Goal: Task Accomplishment & Management: Complete application form

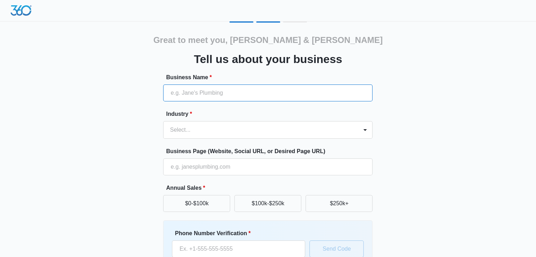
click at [227, 93] on input "Business Name *" at bounding box center [267, 93] width 209 height 17
type input "[PERSON_NAME] & [PERSON_NAME] Family Dentistry"
type input "[PHONE_NUMBER]"
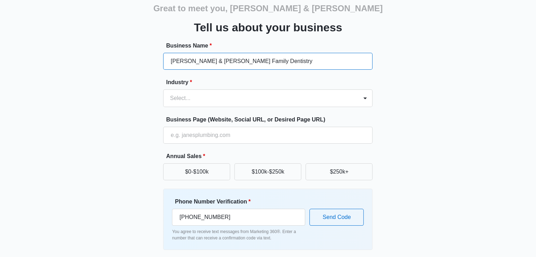
scroll to position [52, 0]
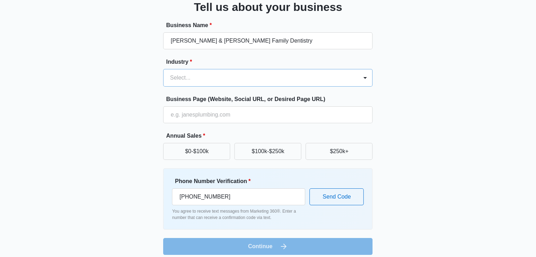
click at [228, 73] on div at bounding box center [259, 78] width 179 height 10
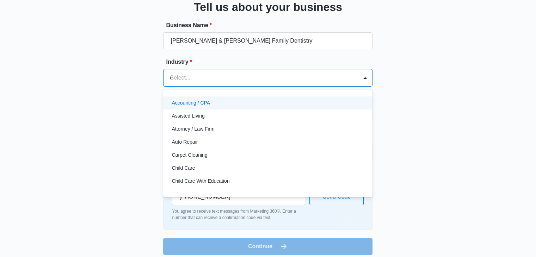
type input "de"
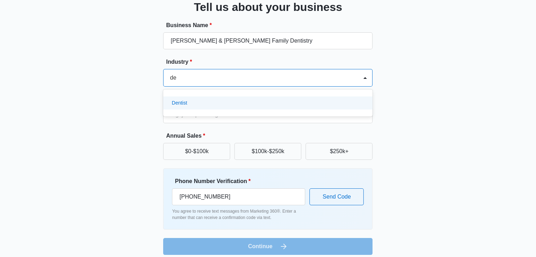
click at [213, 98] on div "Dentist" at bounding box center [267, 103] width 209 height 13
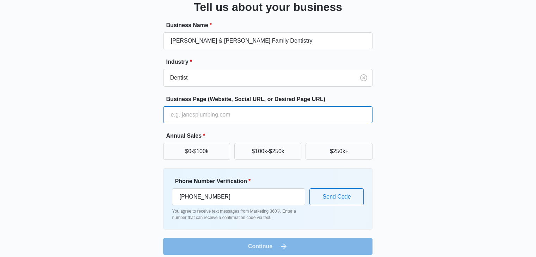
click at [209, 114] on input "Business Page (Website, Social URL, or Desired Page URL)" at bounding box center [267, 115] width 209 height 17
click at [258, 112] on input "Business Page (Website, Social URL, or Desired Page URL)" at bounding box center [267, 115] width 209 height 17
type input "[URL][DOMAIN_NAME]"
click at [253, 112] on input "[URL][DOMAIN_NAME]" at bounding box center [267, 115] width 209 height 17
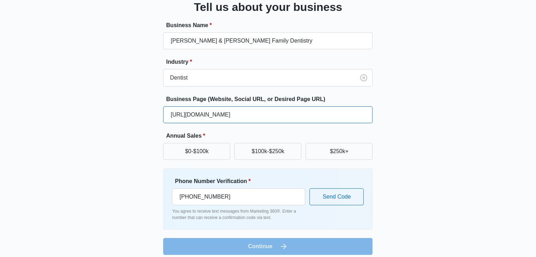
click at [253, 112] on input "[URL][DOMAIN_NAME]" at bounding box center [267, 115] width 209 height 17
click at [250, 116] on input "Business Page (Website, Social URL, or Desired Page URL)" at bounding box center [267, 115] width 209 height 17
paste input "[URL][DOMAIN_NAME]"
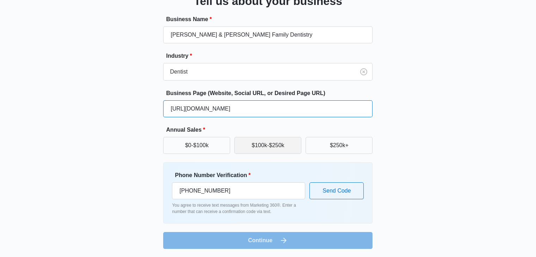
type input "[URL][DOMAIN_NAME]"
click at [279, 143] on button "$100k-$250k" at bounding box center [268, 145] width 67 height 17
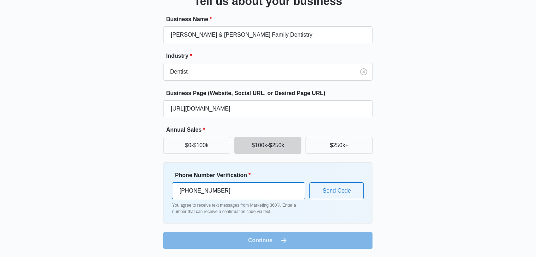
click at [245, 191] on input "[PHONE_NUMBER]" at bounding box center [238, 191] width 133 height 17
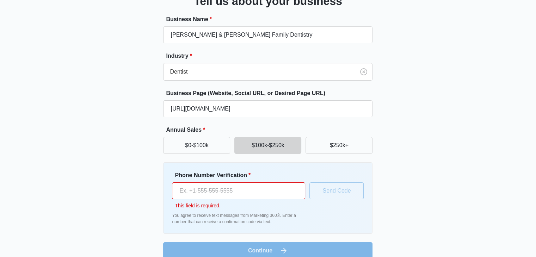
click at [122, 215] on div "Great to meet you, [PERSON_NAME] & [PERSON_NAME] Tell us about your business Bu…" at bounding box center [268, 111] width 423 height 296
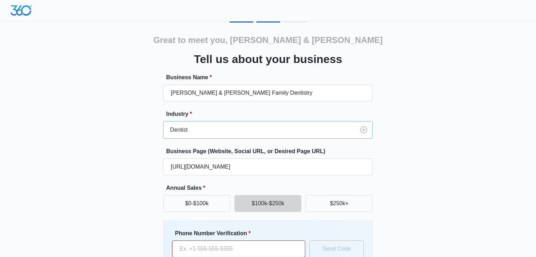
scroll to position [68, 0]
